Goal: Information Seeking & Learning: Learn about a topic

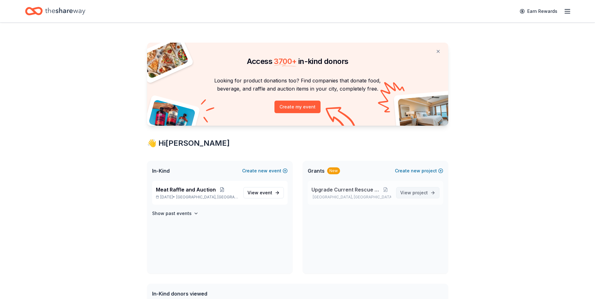
click at [404, 192] on span "View project" at bounding box center [414, 193] width 28 height 8
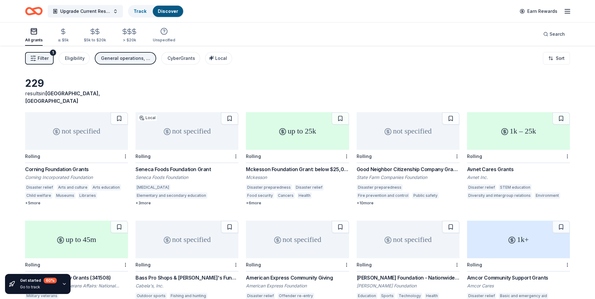
click at [36, 57] on button "Filter 1" at bounding box center [39, 58] width 29 height 13
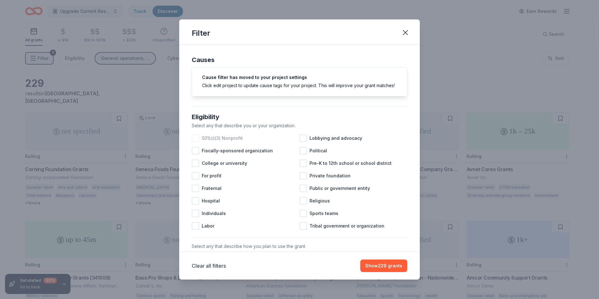
click at [195, 142] on div at bounding box center [196, 138] width 8 height 8
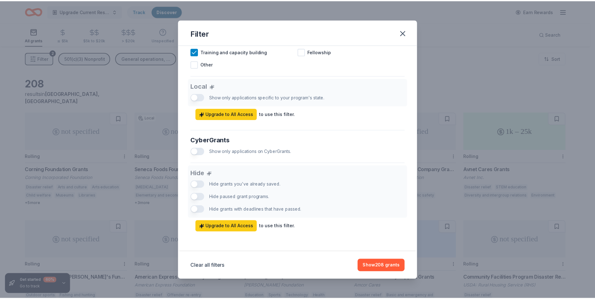
scroll to position [332, 0]
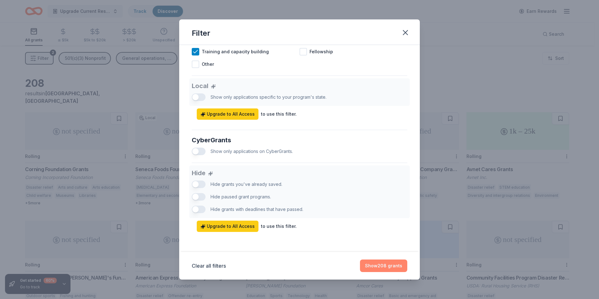
click at [377, 266] on button "Show 208 grants" at bounding box center [383, 266] width 47 height 13
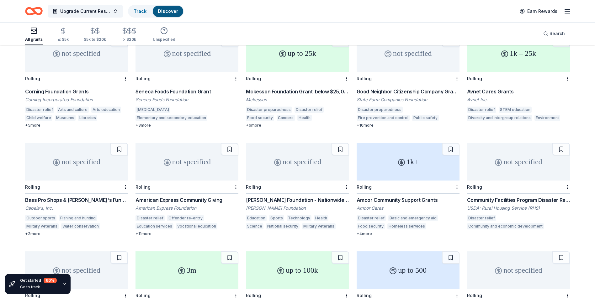
scroll to position [0, 0]
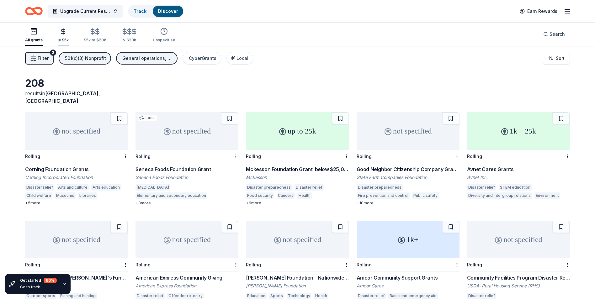
click at [64, 33] on icon "button" at bounding box center [63, 31] width 4 height 4
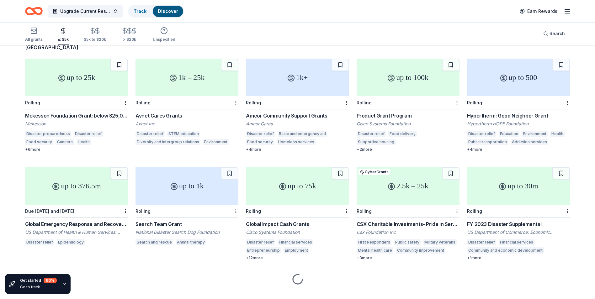
scroll to position [58, 0]
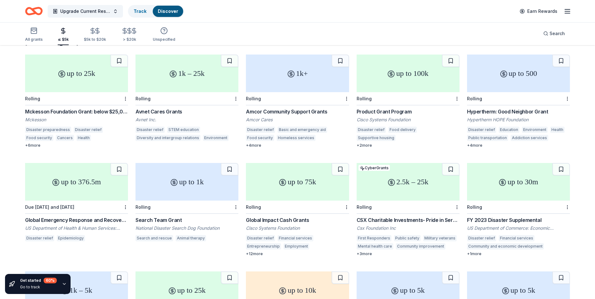
click at [408, 184] on div "2.5k – 25k" at bounding box center [407, 182] width 103 height 38
click at [451, 165] on button at bounding box center [451, 169] width 18 height 13
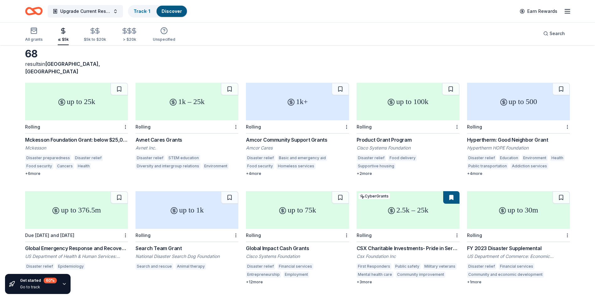
scroll to position [0, 0]
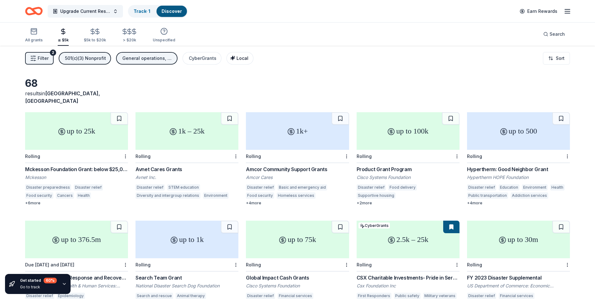
click at [238, 58] on span "Local" at bounding box center [242, 57] width 12 height 5
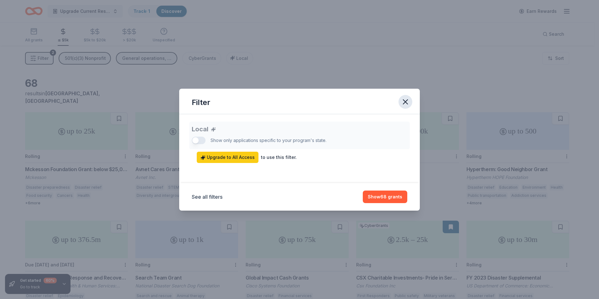
click at [407, 100] on icon "button" at bounding box center [405, 102] width 4 height 4
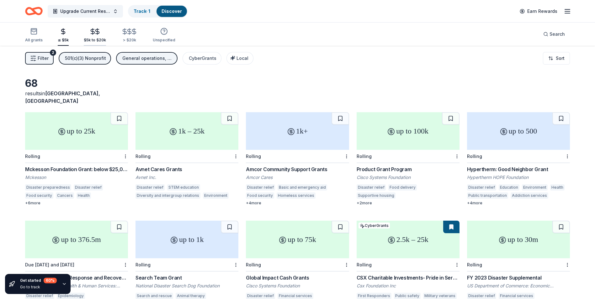
click at [95, 33] on icon "button" at bounding box center [97, 31] width 7 height 7
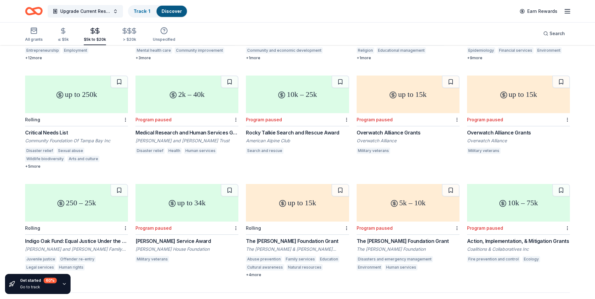
scroll to position [277, 0]
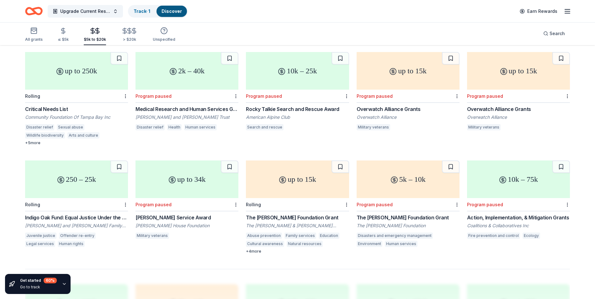
click at [504, 214] on div "Action, Implementation, & Mitigation Grants" at bounding box center [518, 218] width 103 height 8
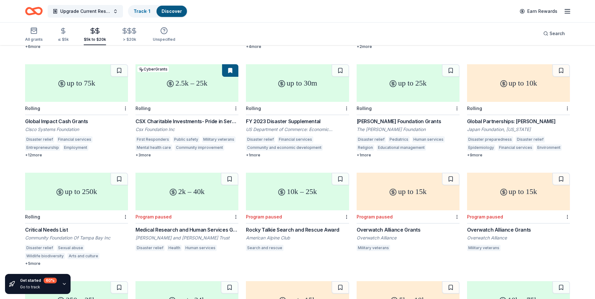
scroll to position [152, 0]
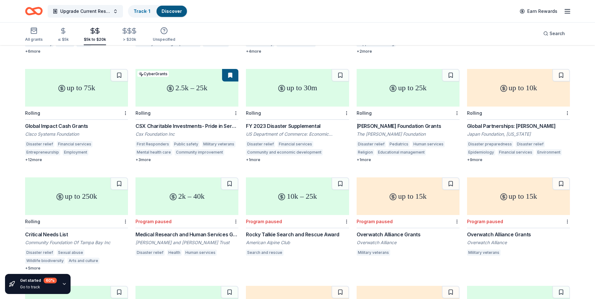
click at [150, 122] on div "CSX Charitable Investments- Pride in Service Grants" at bounding box center [186, 126] width 103 height 8
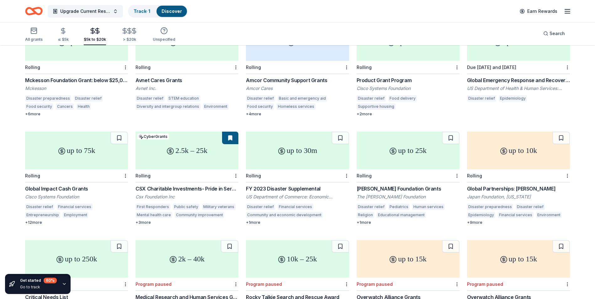
scroll to position [0, 0]
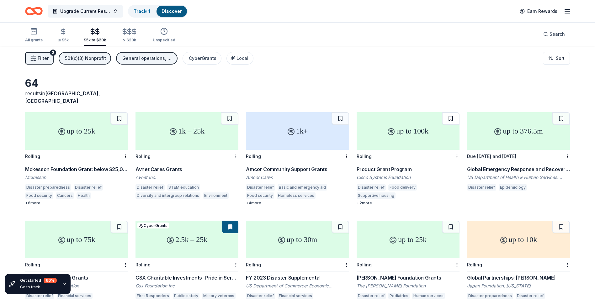
click at [450, 112] on button at bounding box center [451, 118] width 18 height 13
click at [36, 10] on icon "Home" at bounding box center [34, 11] width 18 height 15
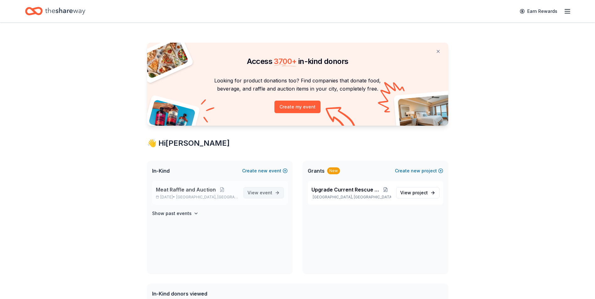
click at [264, 192] on span "event" at bounding box center [266, 192] width 13 height 5
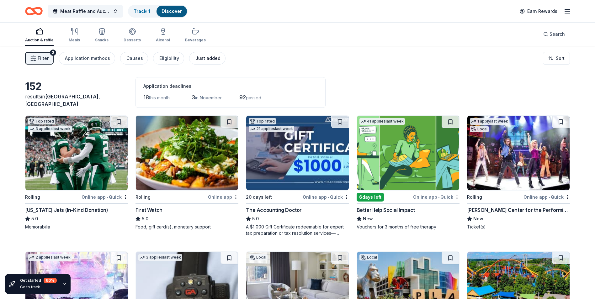
click at [205, 58] on div "Just added" at bounding box center [207, 59] width 25 height 8
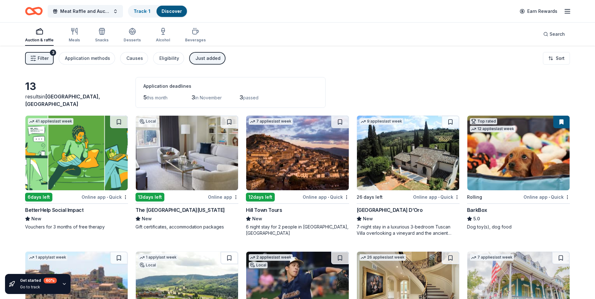
click at [199, 54] on button "Just added" at bounding box center [207, 58] width 36 height 13
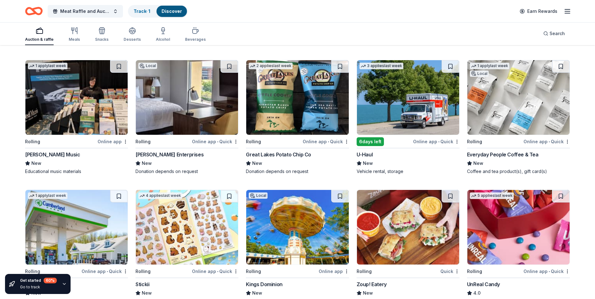
scroll to position [1676, 0]
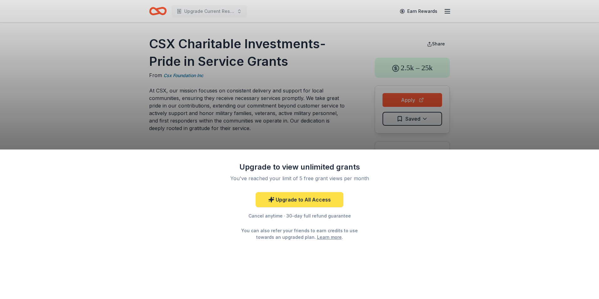
click at [292, 202] on link "Upgrade to All Access" at bounding box center [300, 199] width 88 height 15
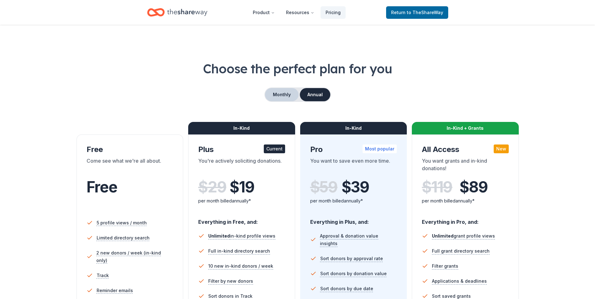
click at [284, 92] on button "Monthly" at bounding box center [282, 94] width 34 height 13
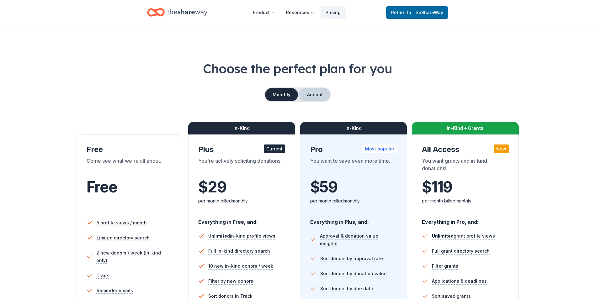
click at [308, 93] on button "Annual" at bounding box center [314, 94] width 31 height 13
